Goal: Entertainment & Leisure: Consume media (video, audio)

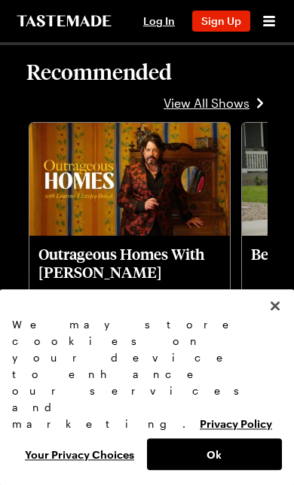
scroll to position [1175, 0]
click at [137, 203] on img "1 / 10" at bounding box center [129, 179] width 200 height 113
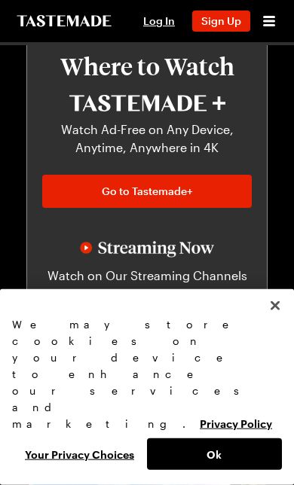
scroll to position [831, 0]
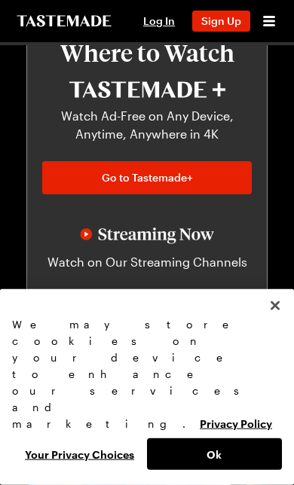
click at [152, 314] on link "Go to Streaming" at bounding box center [146, 305] width 209 height 33
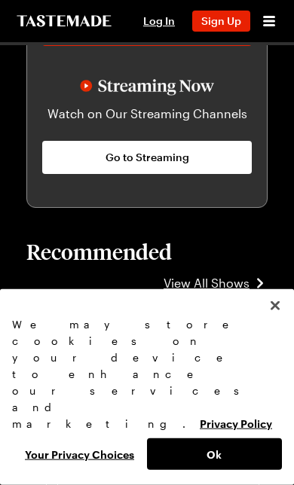
scroll to position [896, 0]
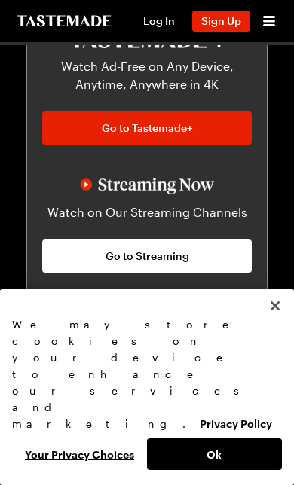
click at [154, 258] on span "Go to Streaming" at bounding box center [147, 256] width 84 height 15
click at [154, 257] on span "Go to Streaming" at bounding box center [147, 256] width 84 height 15
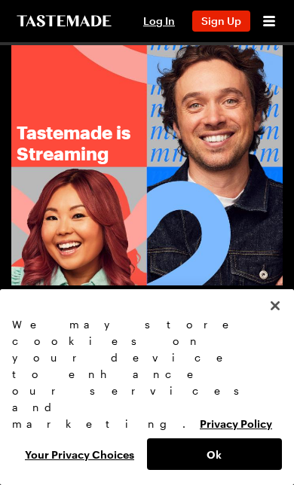
click at [274, 26] on icon "Open menu" at bounding box center [269, 21] width 12 height 11
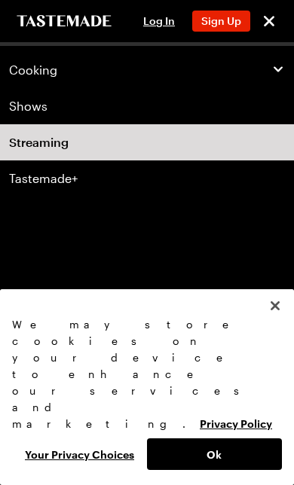
click at [274, 69] on icon "button" at bounding box center [278, 70] width 14 height 14
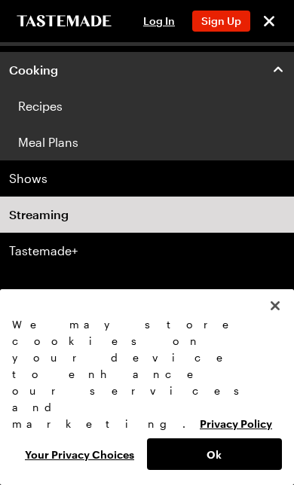
click at [49, 186] on link "Shows" at bounding box center [147, 178] width 294 height 36
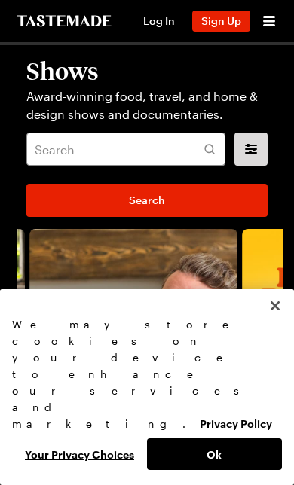
click at [236, 26] on span "Sign Up" at bounding box center [221, 20] width 40 height 13
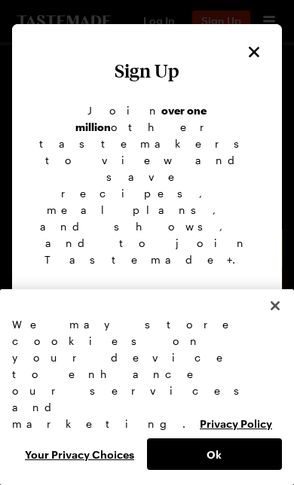
click at [172, 289] on button "Sign Up With Google" at bounding box center [147, 305] width 240 height 33
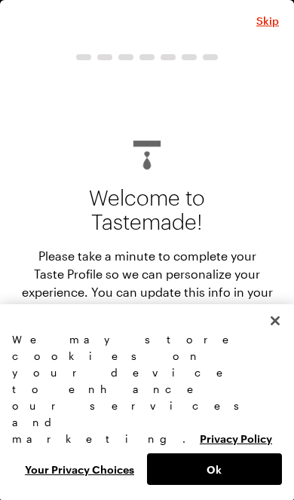
click at [200, 440] on link "Privacy Policy" at bounding box center [236, 438] width 72 height 14
click at [274, 17] on span "Skip" at bounding box center [267, 21] width 23 height 15
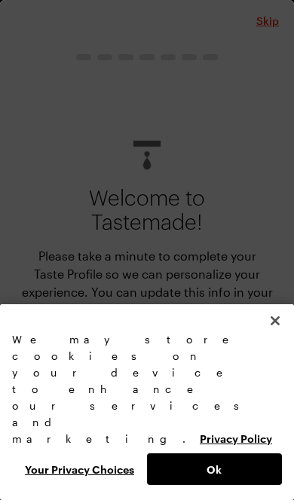
click at [270, 338] on button "Close" at bounding box center [274, 320] width 33 height 33
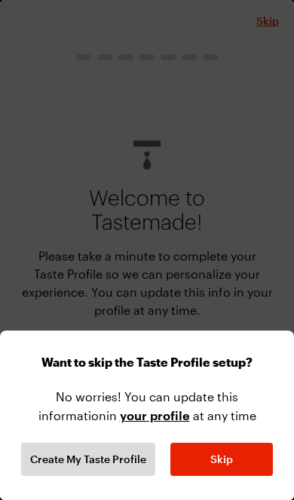
click at [231, 460] on span "Skip" at bounding box center [221, 459] width 23 height 15
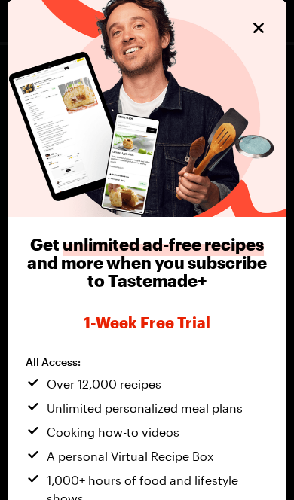
click at [258, 32] on icon "Close" at bounding box center [258, 28] width 18 height 18
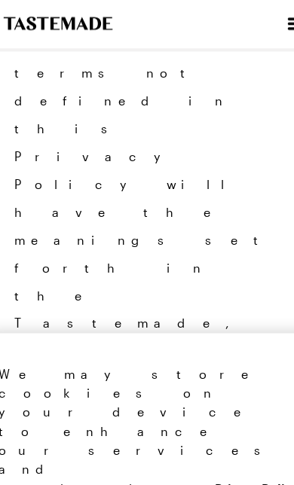
scroll to position [726, 0]
